Goal: Complete application form: Complete application form

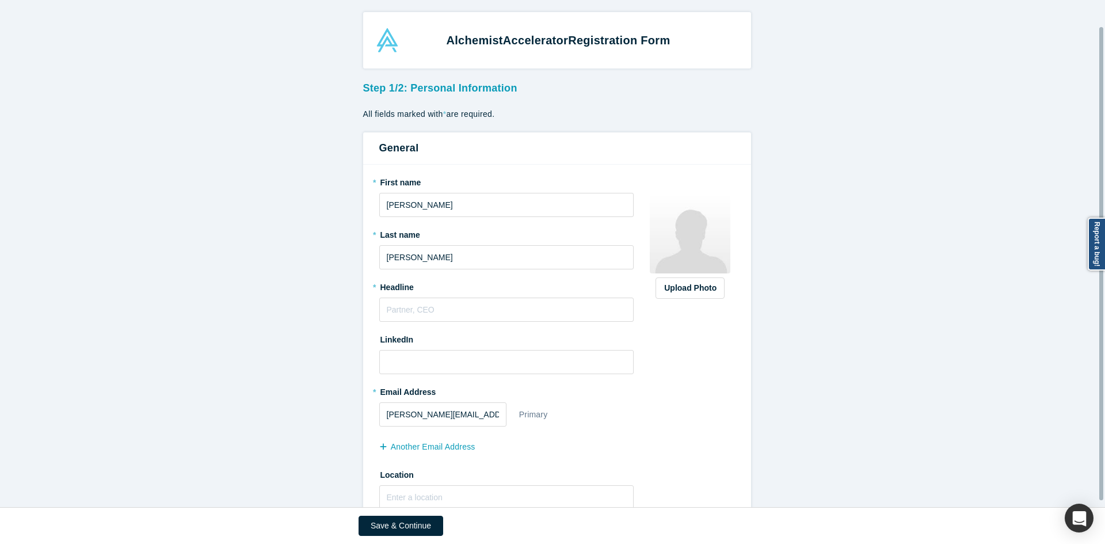
scroll to position [35, 0]
